Goal: Information Seeking & Learning: Learn about a topic

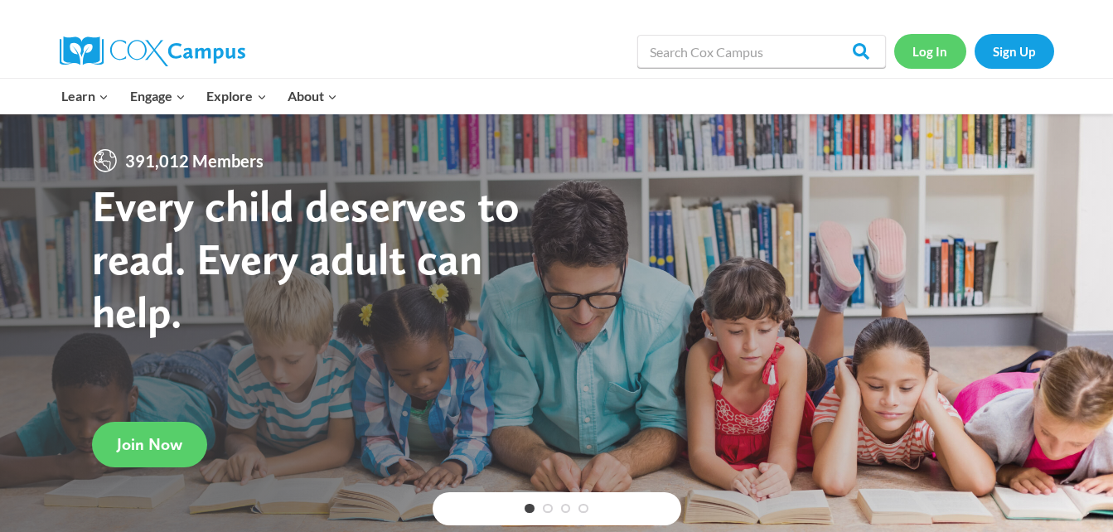
click at [926, 55] on link "Log In" at bounding box center [930, 51] width 72 height 34
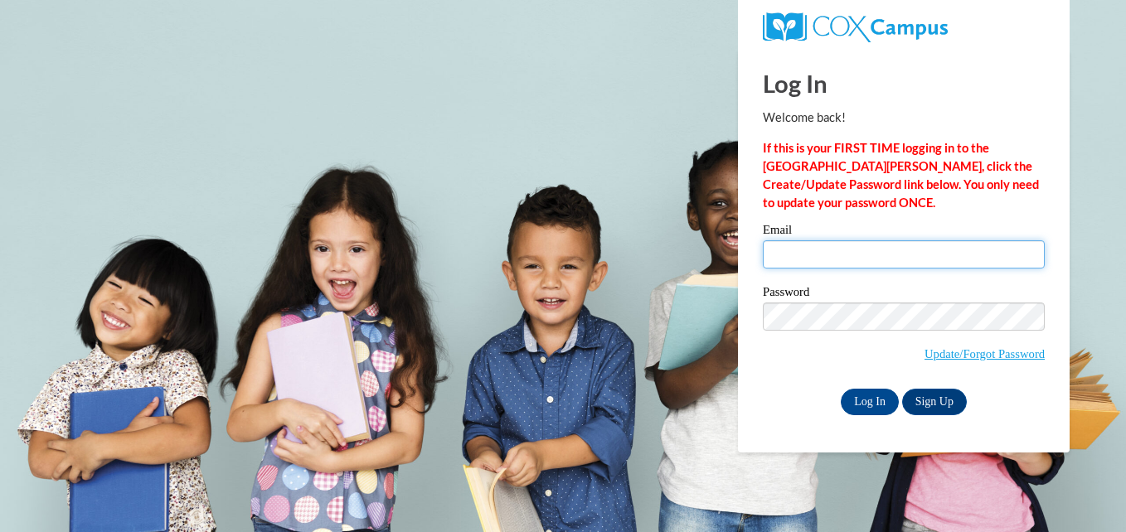
click at [817, 258] on input "Email" at bounding box center [904, 254] width 282 height 28
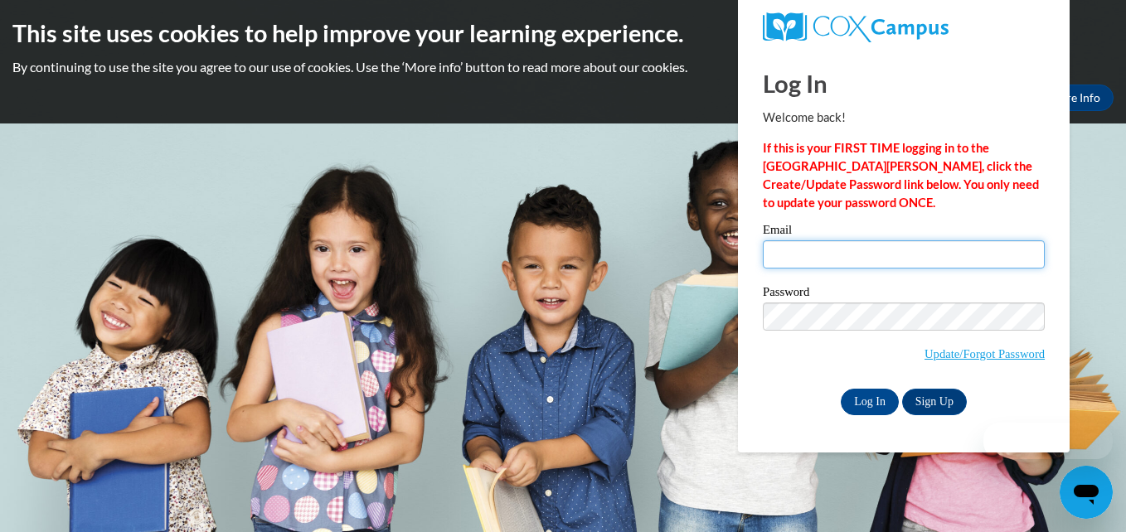
type input "hcaballero2009@gmail.com"
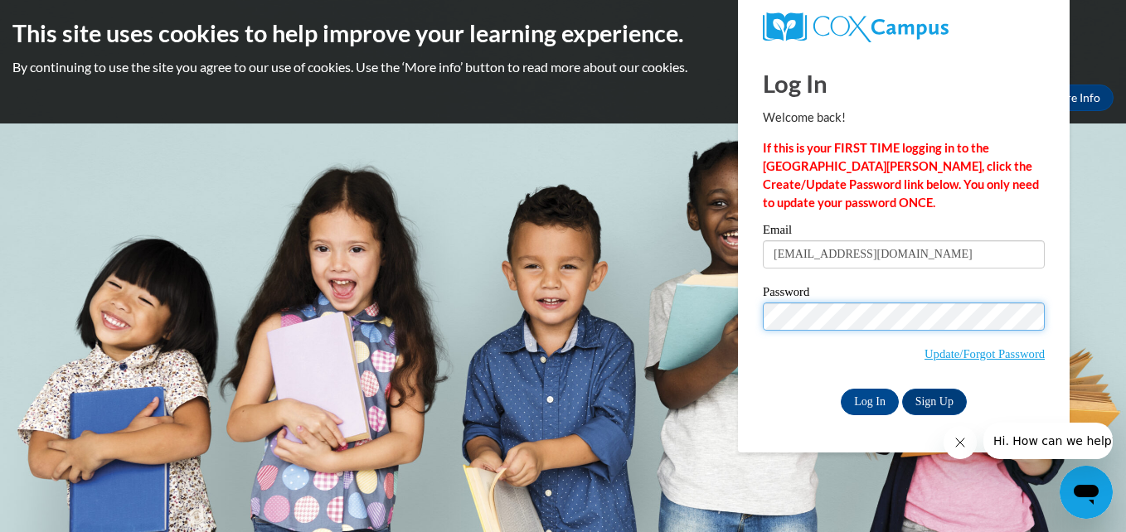
click at [841, 389] on input "Log In" at bounding box center [870, 402] width 58 height 27
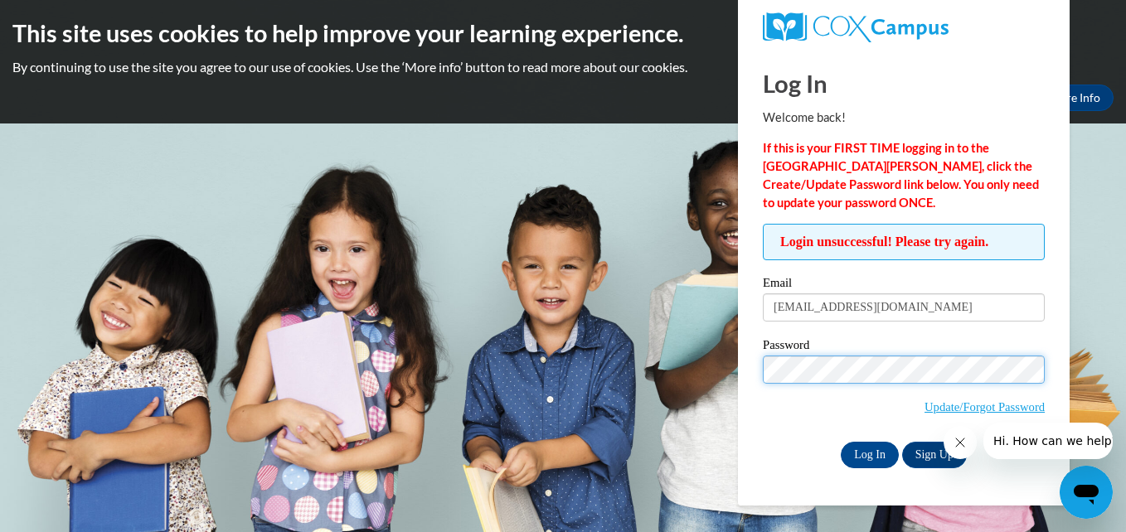
click at [841, 442] on input "Log In" at bounding box center [870, 455] width 58 height 27
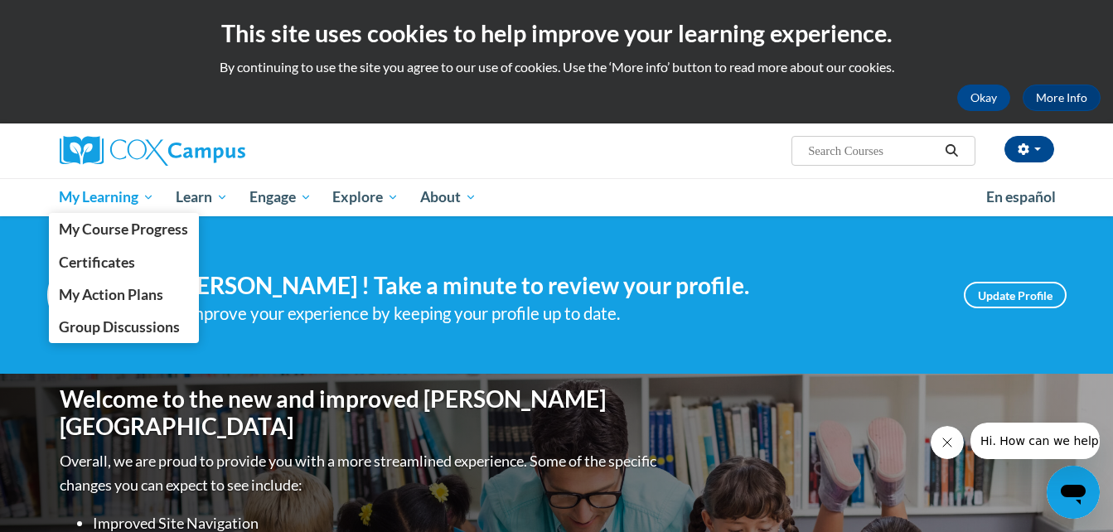
click at [137, 185] on link "My Learning" at bounding box center [107, 197] width 117 height 38
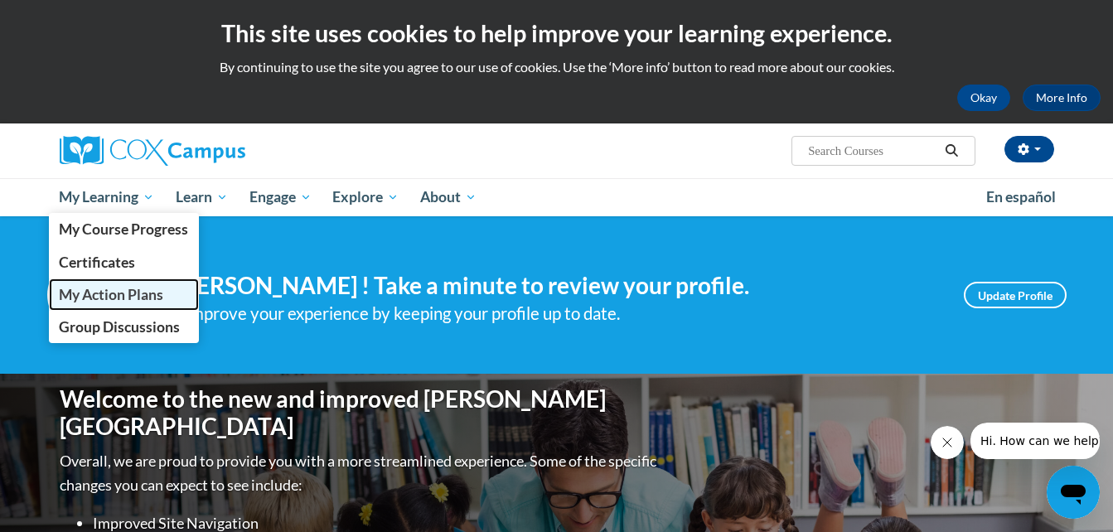
click at [134, 286] on span "My Action Plans" at bounding box center [111, 294] width 104 height 17
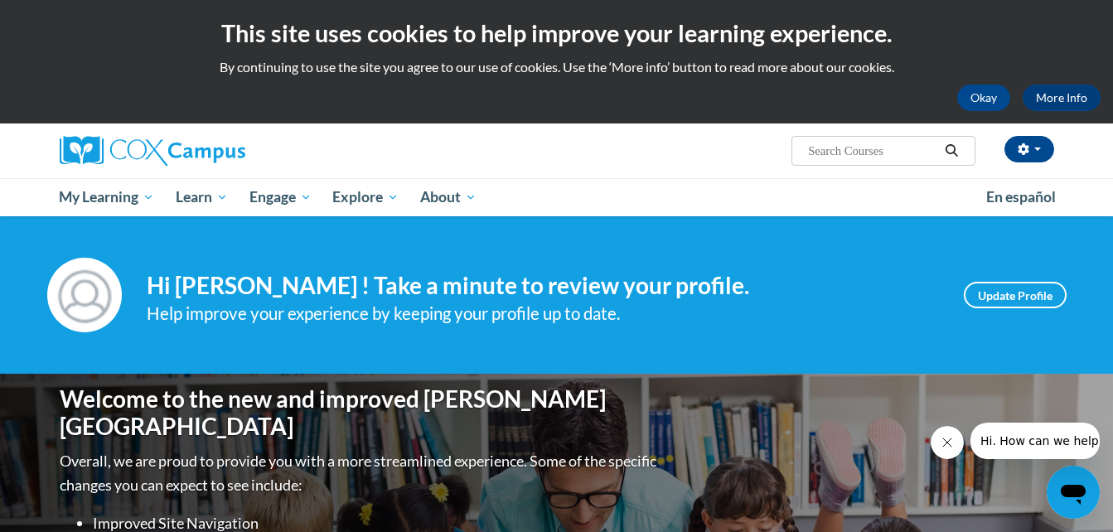
drag, startPoint x: 471, startPoint y: 285, endPoint x: 713, endPoint y: 235, distance: 247.3
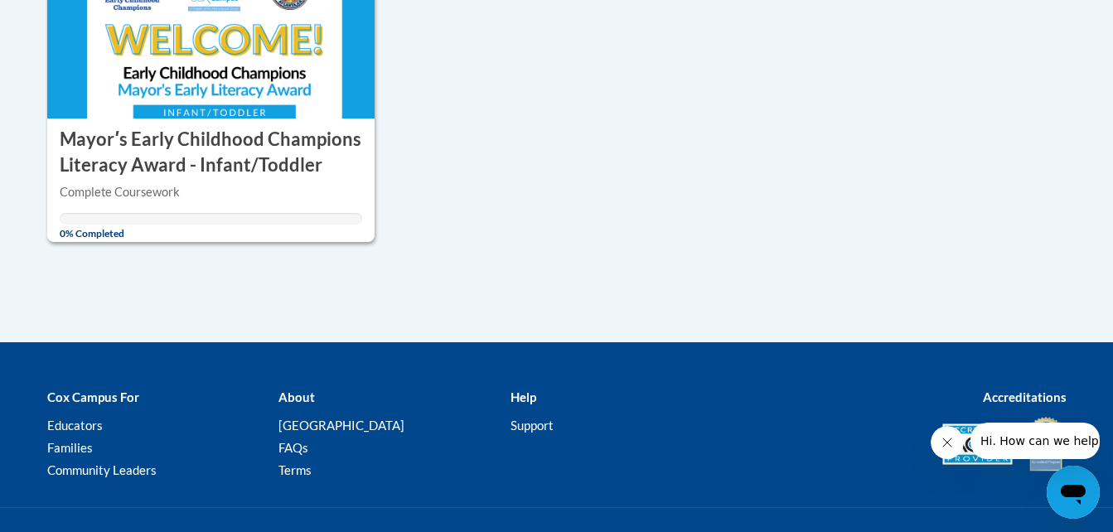
drag, startPoint x: 0, startPoint y: 0, endPoint x: 208, endPoint y: 236, distance: 314.8
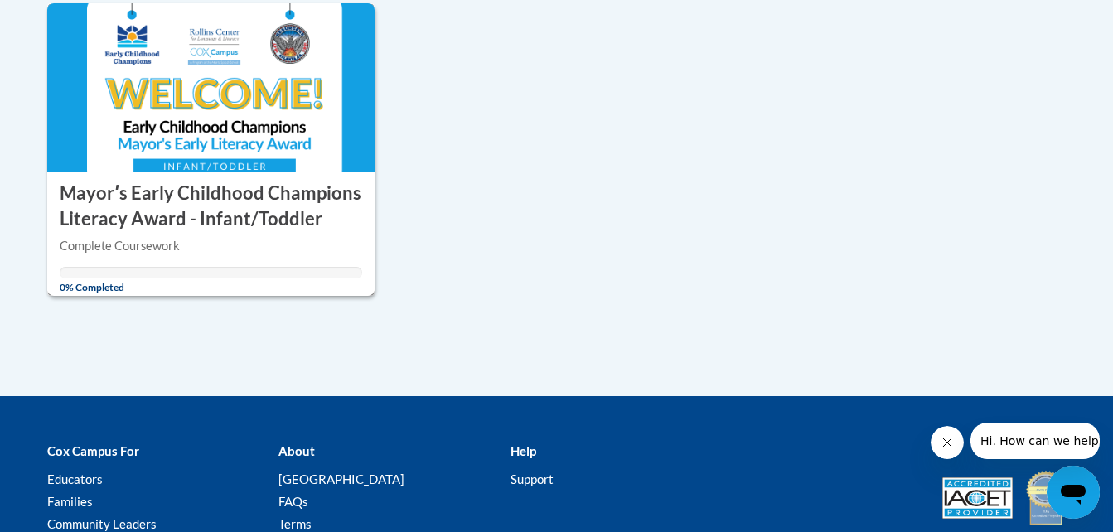
scroll to position [393, 0]
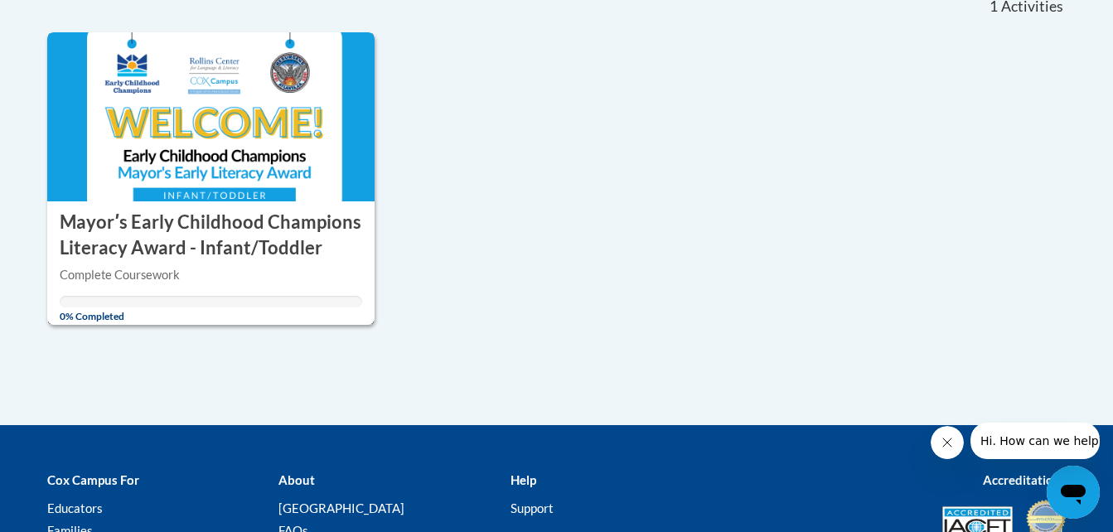
click at [209, 259] on h3 "Mayorʹs Early Childhood Champions Literacy Award - Infant/Toddler" at bounding box center [211, 235] width 303 height 51
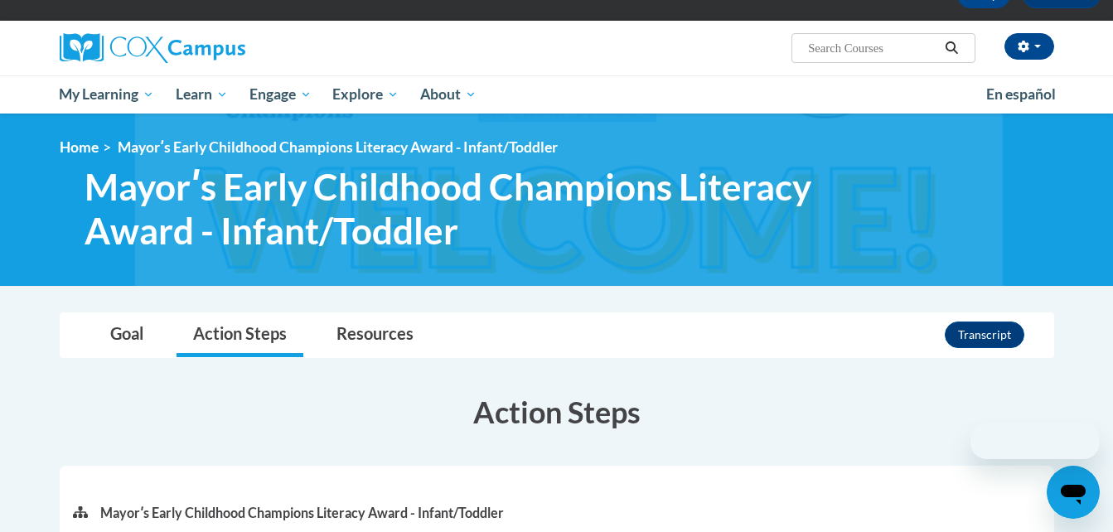
scroll to position [249, 0]
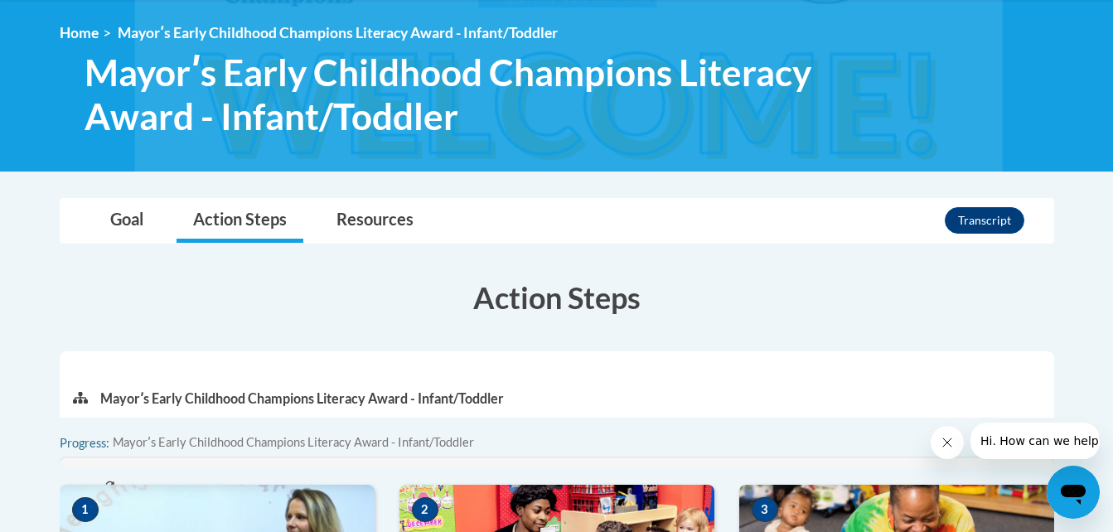
drag, startPoint x: 780, startPoint y: 284, endPoint x: 714, endPoint y: 328, distance: 79.6
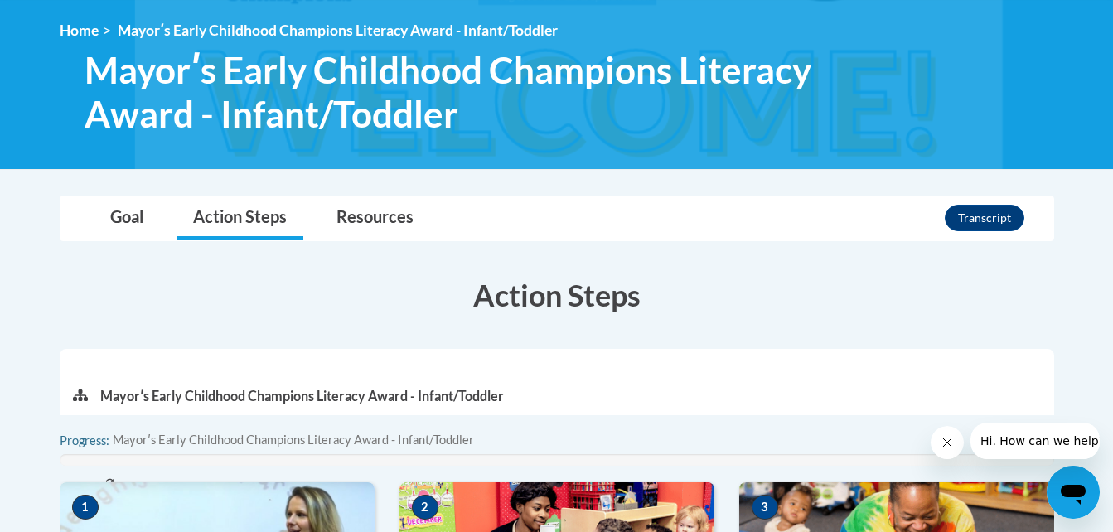
drag, startPoint x: 711, startPoint y: 335, endPoint x: 731, endPoint y: 373, distance: 43.0
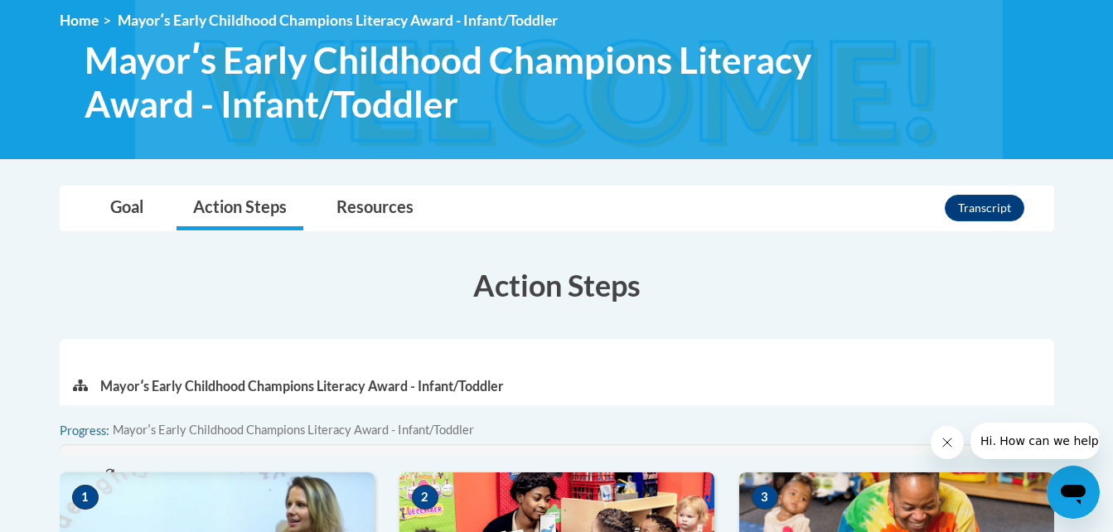
drag, startPoint x: 731, startPoint y: 373, endPoint x: 771, endPoint y: 312, distance: 73.1
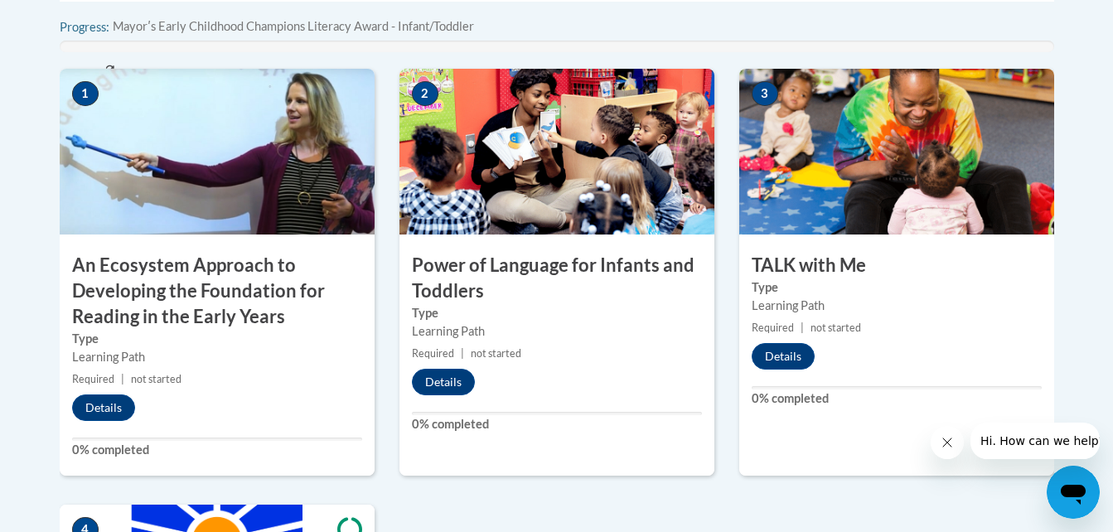
scroll to position [642, 0]
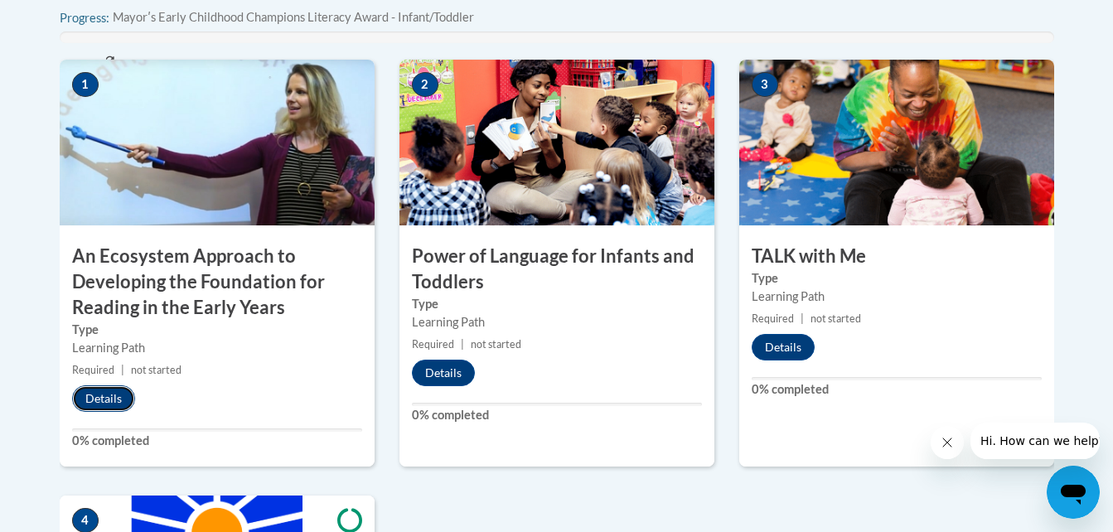
click at [107, 400] on button "Details" at bounding box center [103, 398] width 63 height 27
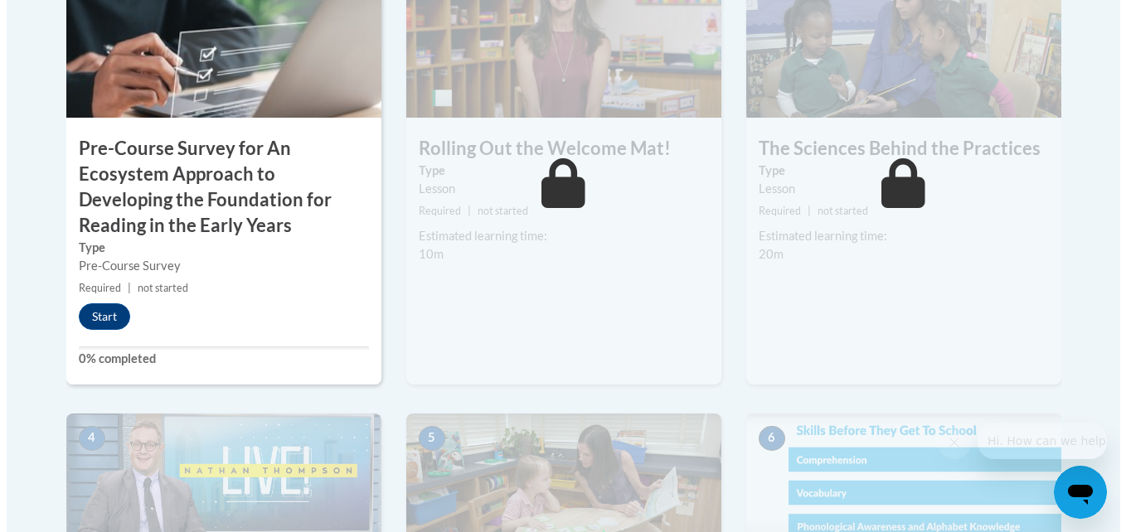
scroll to position [671, 0]
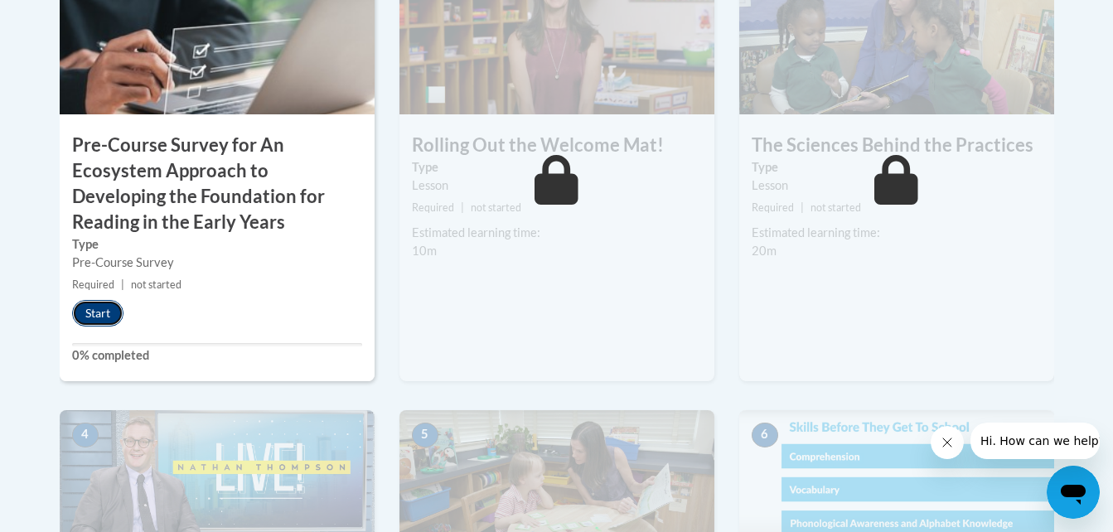
click at [106, 311] on button "Start" at bounding box center [97, 313] width 51 height 27
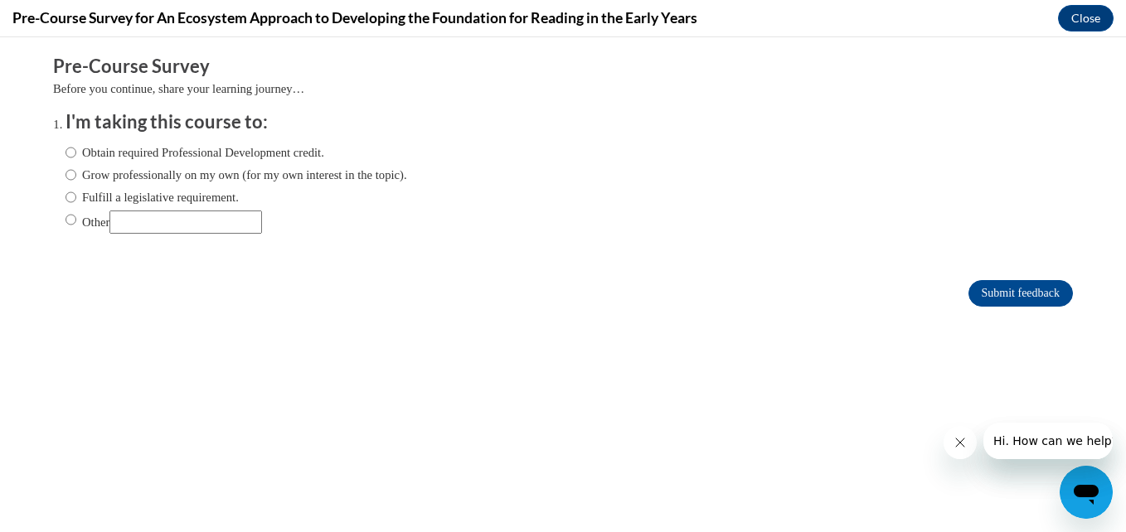
scroll to position [0, 0]
click at [65, 172] on input "Grow professionally on my own (for my own interest in the topic)." at bounding box center [70, 175] width 11 height 18
radio input "true"
click at [68, 148] on label "Obtain required Professional Development credit." at bounding box center [194, 152] width 259 height 18
click at [68, 148] on input "Obtain required Professional Development credit." at bounding box center [70, 152] width 11 height 18
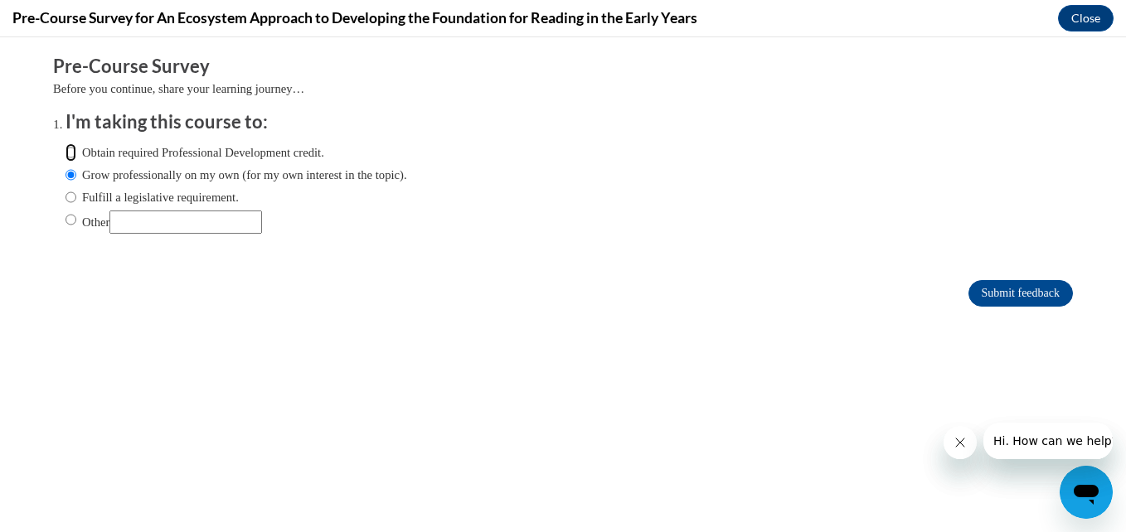
radio input "true"
click at [65, 174] on input "Grow professionally on my own (for my own interest in the topic)." at bounding box center [70, 175] width 11 height 18
radio input "true"
click at [1030, 293] on input "Submit feedback" at bounding box center [1020, 293] width 104 height 27
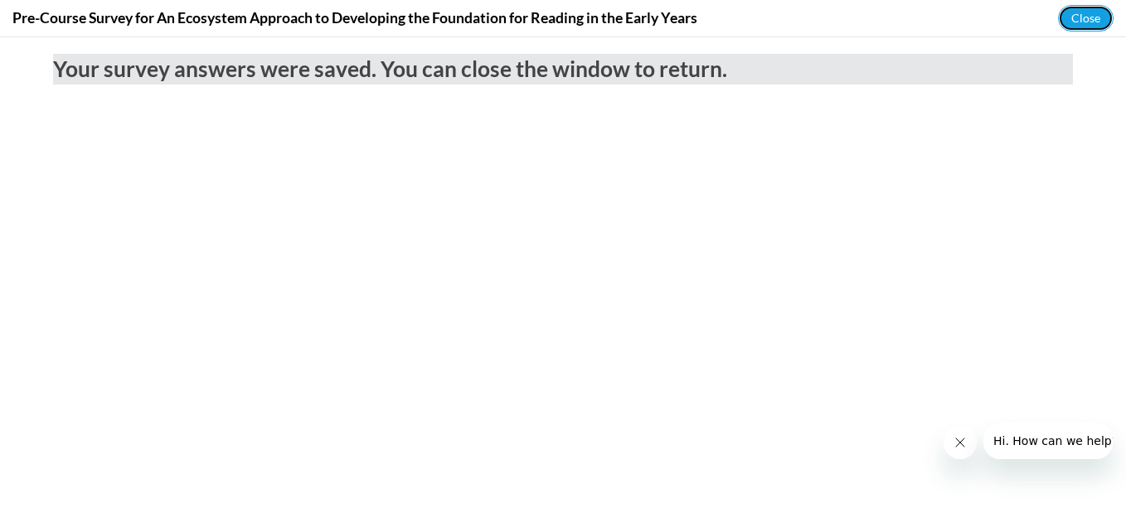
drag, startPoint x: 936, startPoint y: 59, endPoint x: 1083, endPoint y: 60, distance: 147.6
drag, startPoint x: 1050, startPoint y: 13, endPoint x: 1065, endPoint y: 13, distance: 14.9
click at [1070, 22] on button "Close" at bounding box center [1086, 18] width 56 height 27
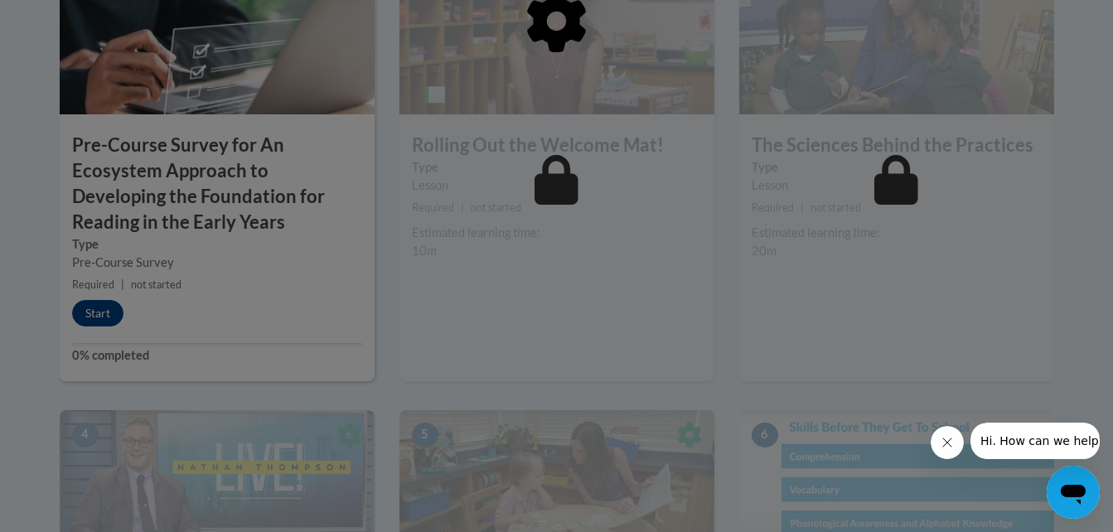
drag, startPoint x: 1070, startPoint y: 22, endPoint x: 1016, endPoint y: 29, distance: 54.3
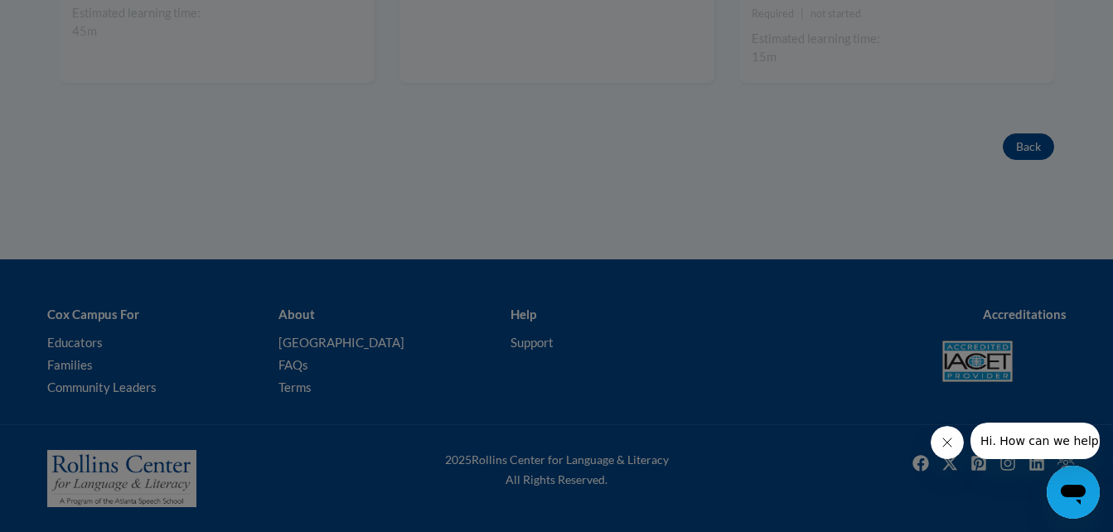
drag, startPoint x: 1016, startPoint y: 29, endPoint x: 336, endPoint y: 254, distance: 716.7
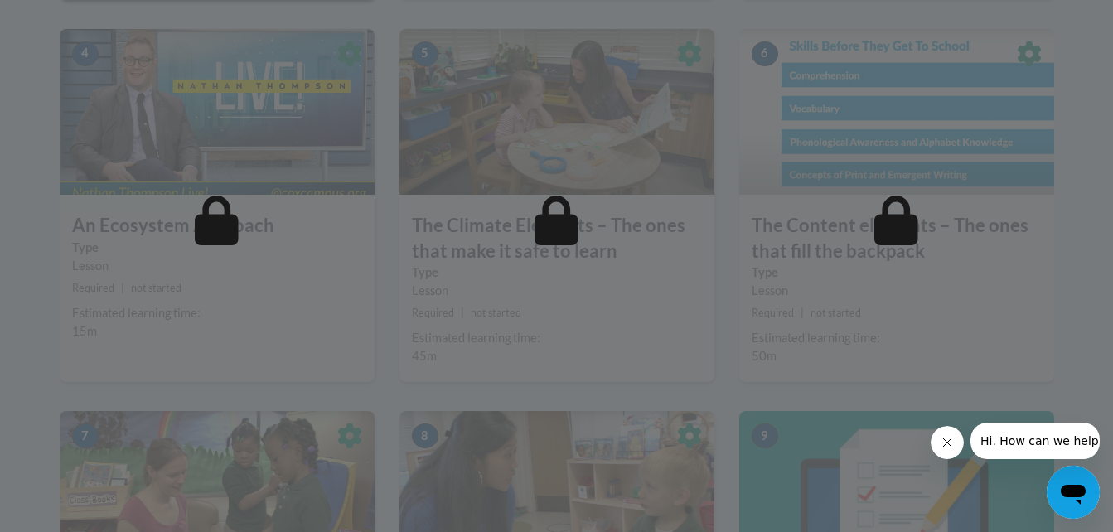
scroll to position [875, 0]
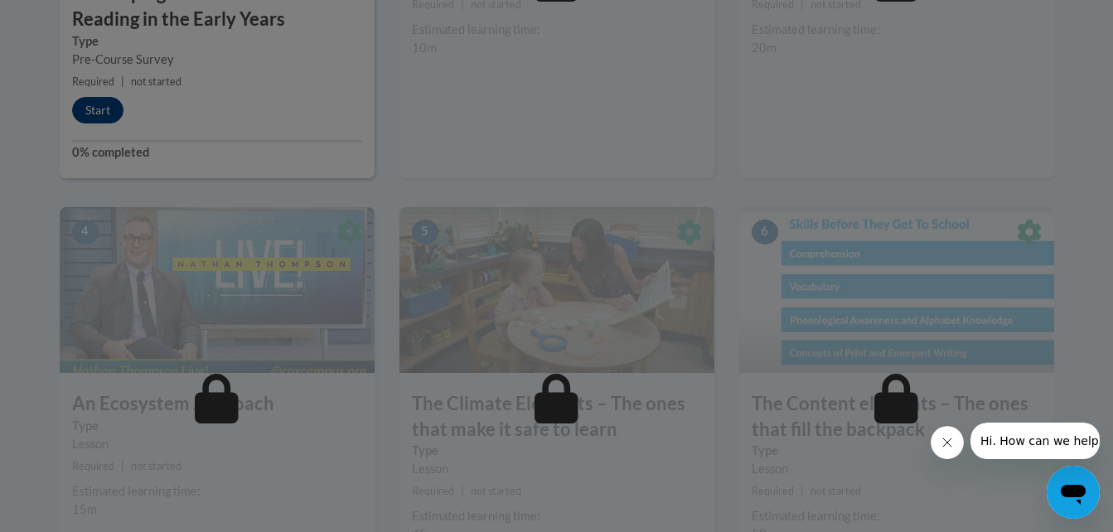
drag, startPoint x: 336, startPoint y: 252, endPoint x: 387, endPoint y: 250, distance: 51.4
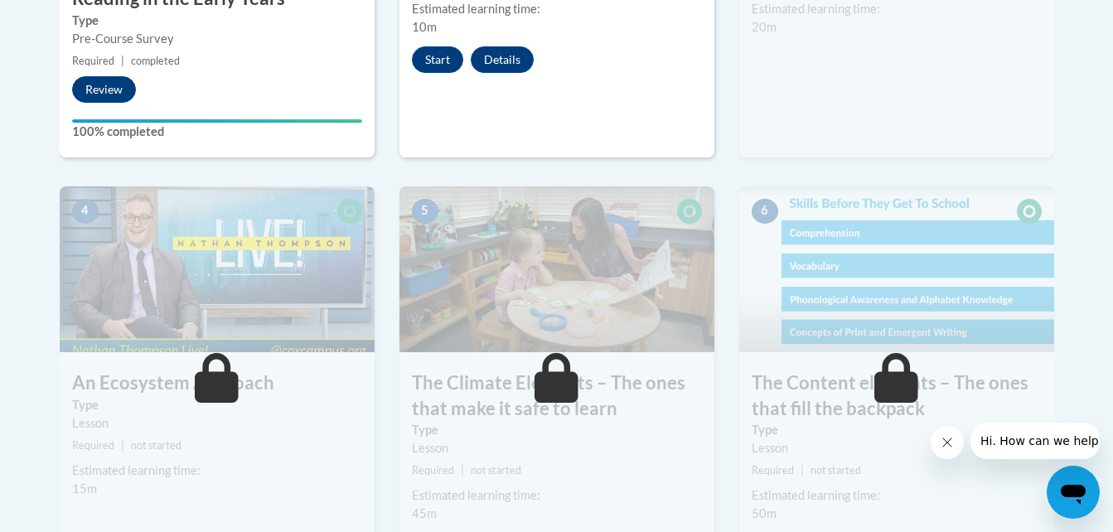
drag, startPoint x: 405, startPoint y: 248, endPoint x: 462, endPoint y: 270, distance: 60.7
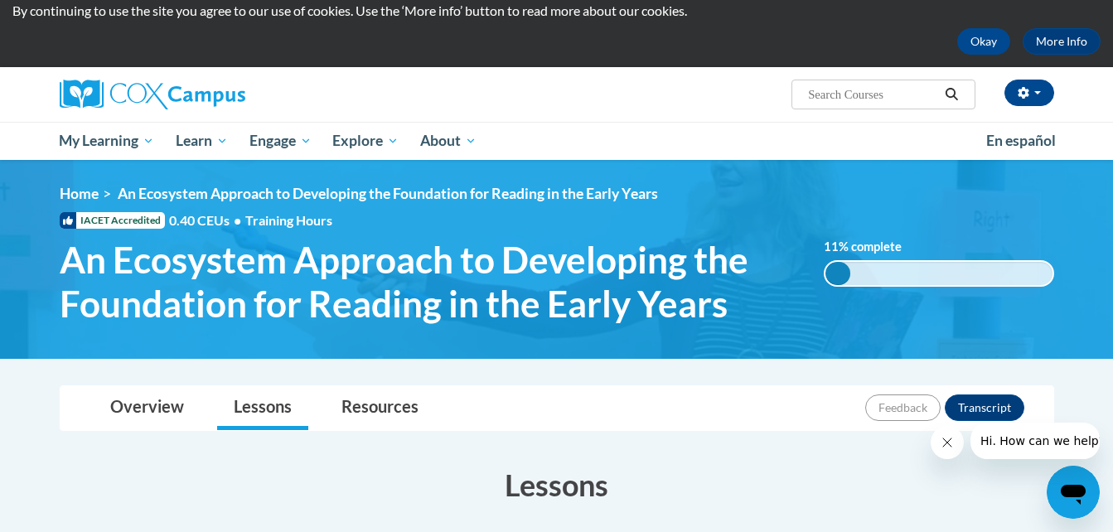
scroll to position [0, 0]
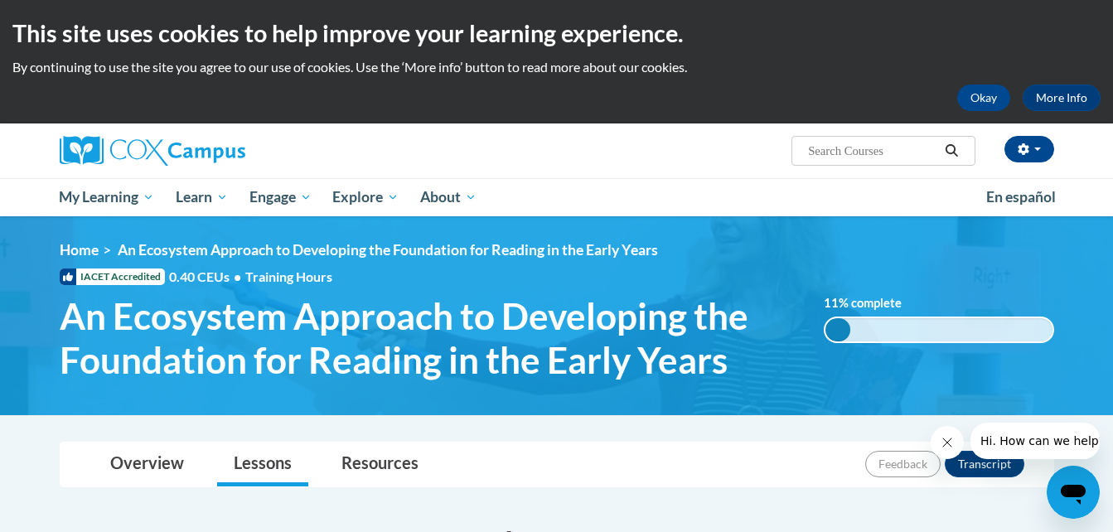
drag, startPoint x: 633, startPoint y: 125, endPoint x: 416, endPoint y: -56, distance: 282.4
